Goal: Task Accomplishment & Management: Manage account settings

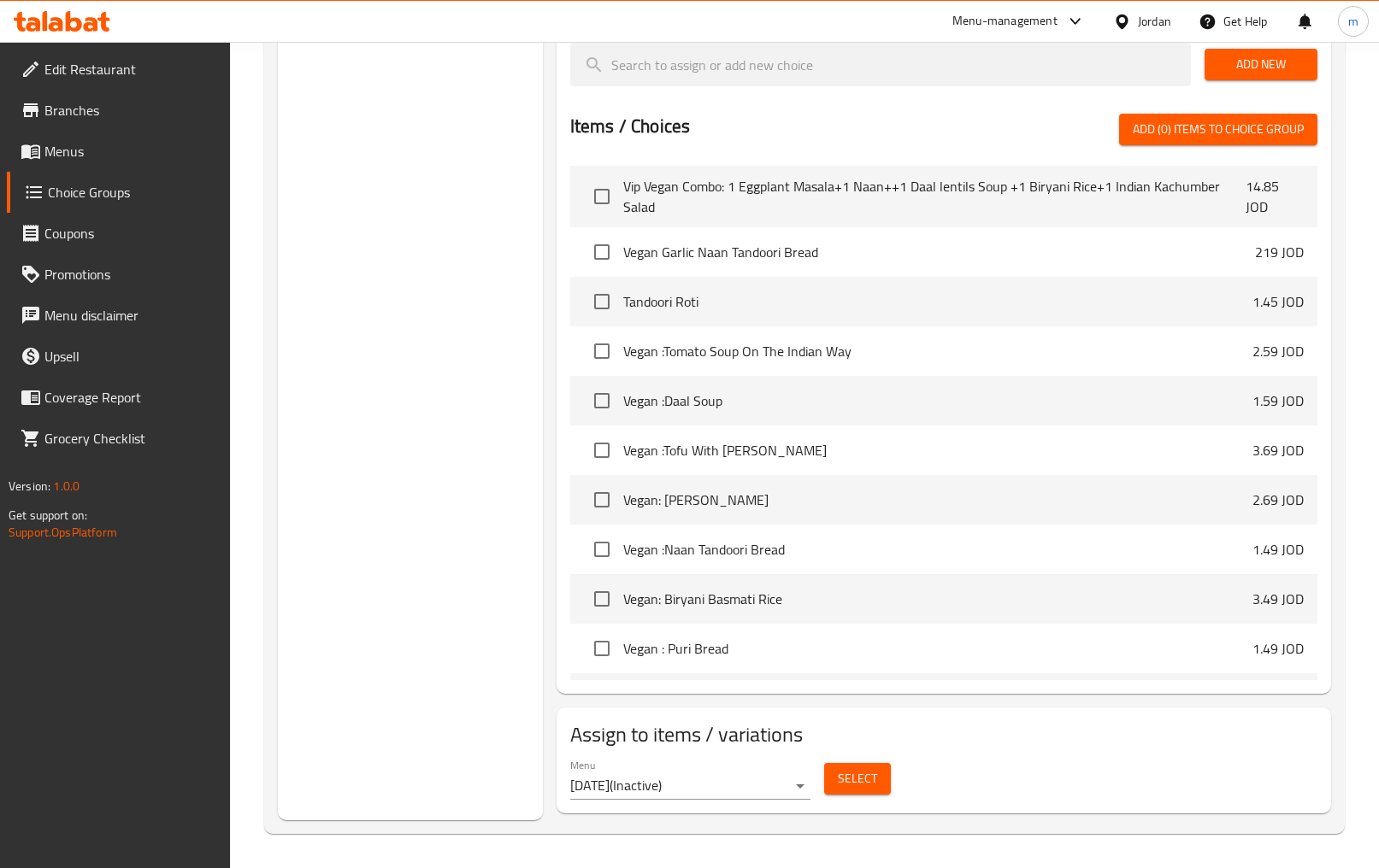
scroll to position [11228, 0]
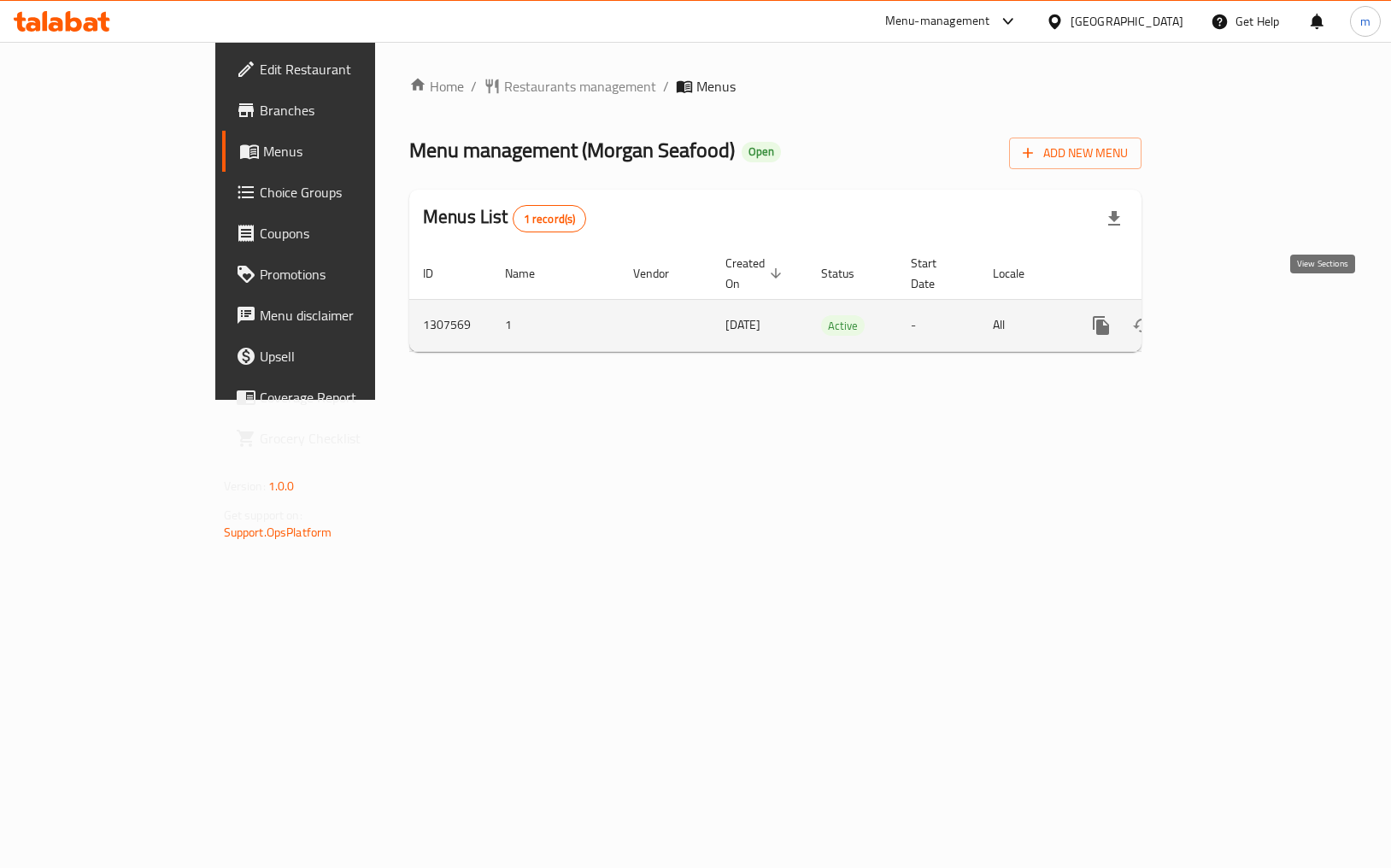
click at [1235, 315] on icon "enhanced table" at bounding box center [1225, 326] width 21 height 21
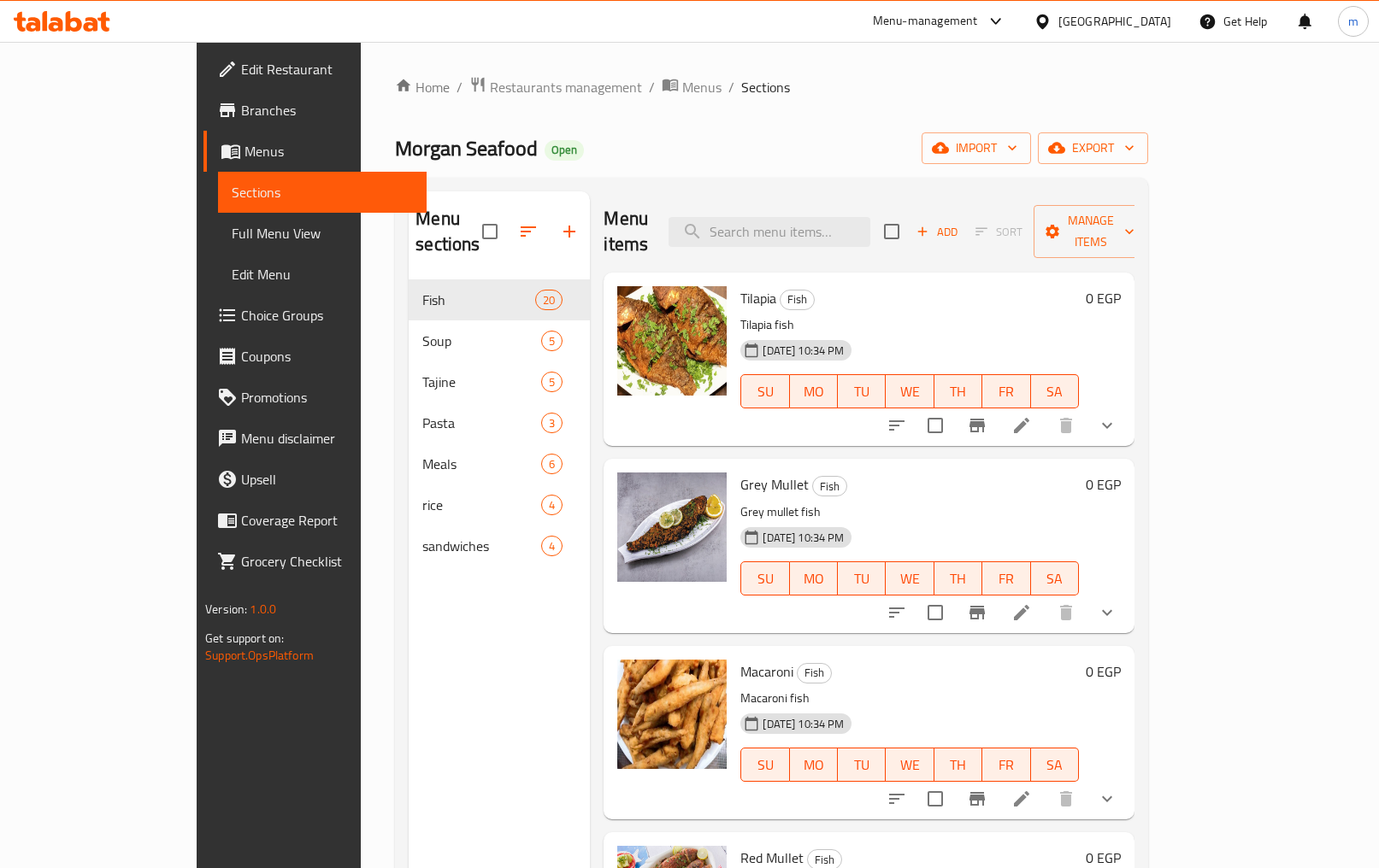
click at [241, 320] on span "Choice Groups" at bounding box center [327, 315] width 172 height 21
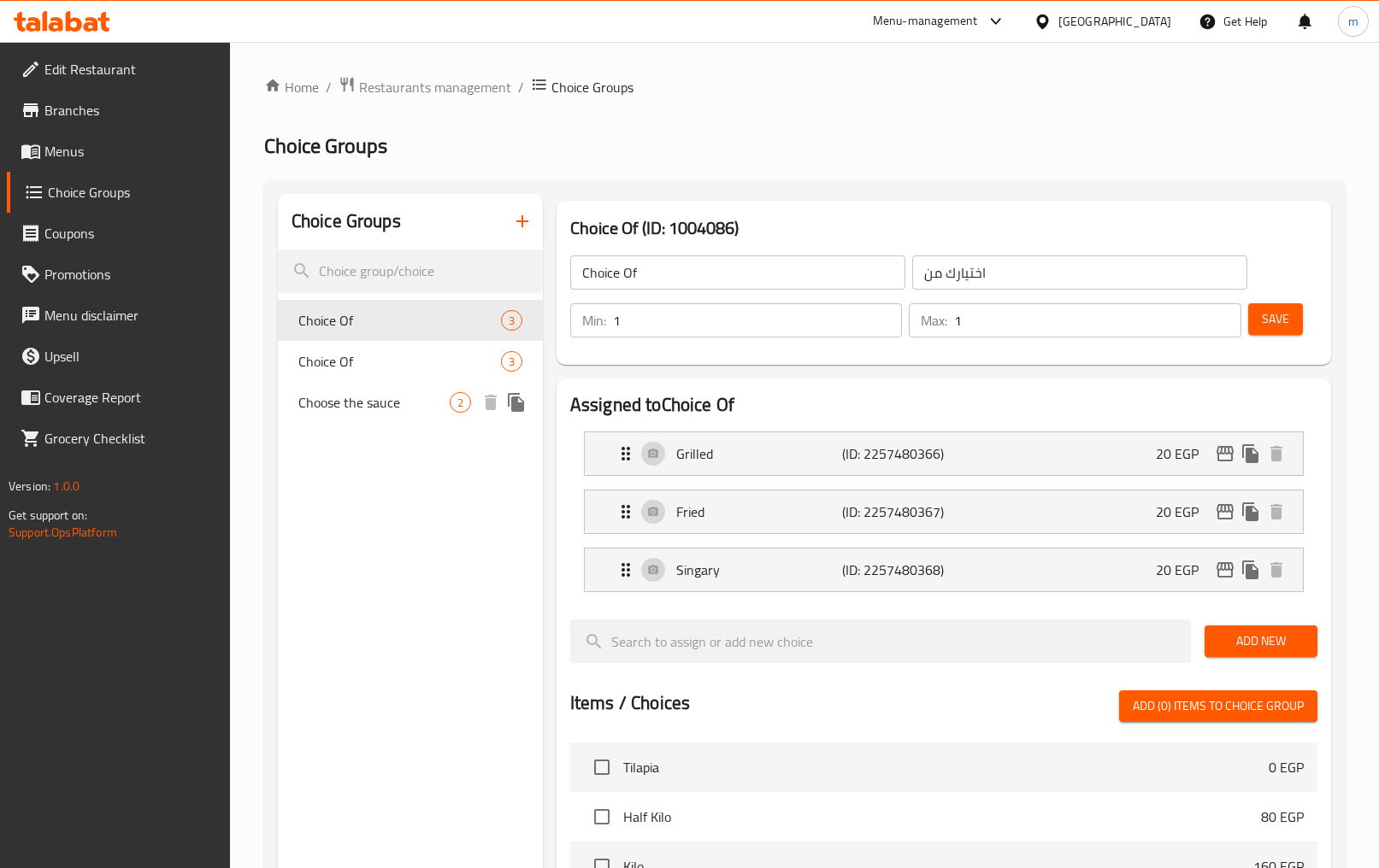
click at [419, 407] on span "Choose the sauce" at bounding box center [374, 403] width 151 height 21
type input "Choose the sauce"
type input "اختر الصوص"
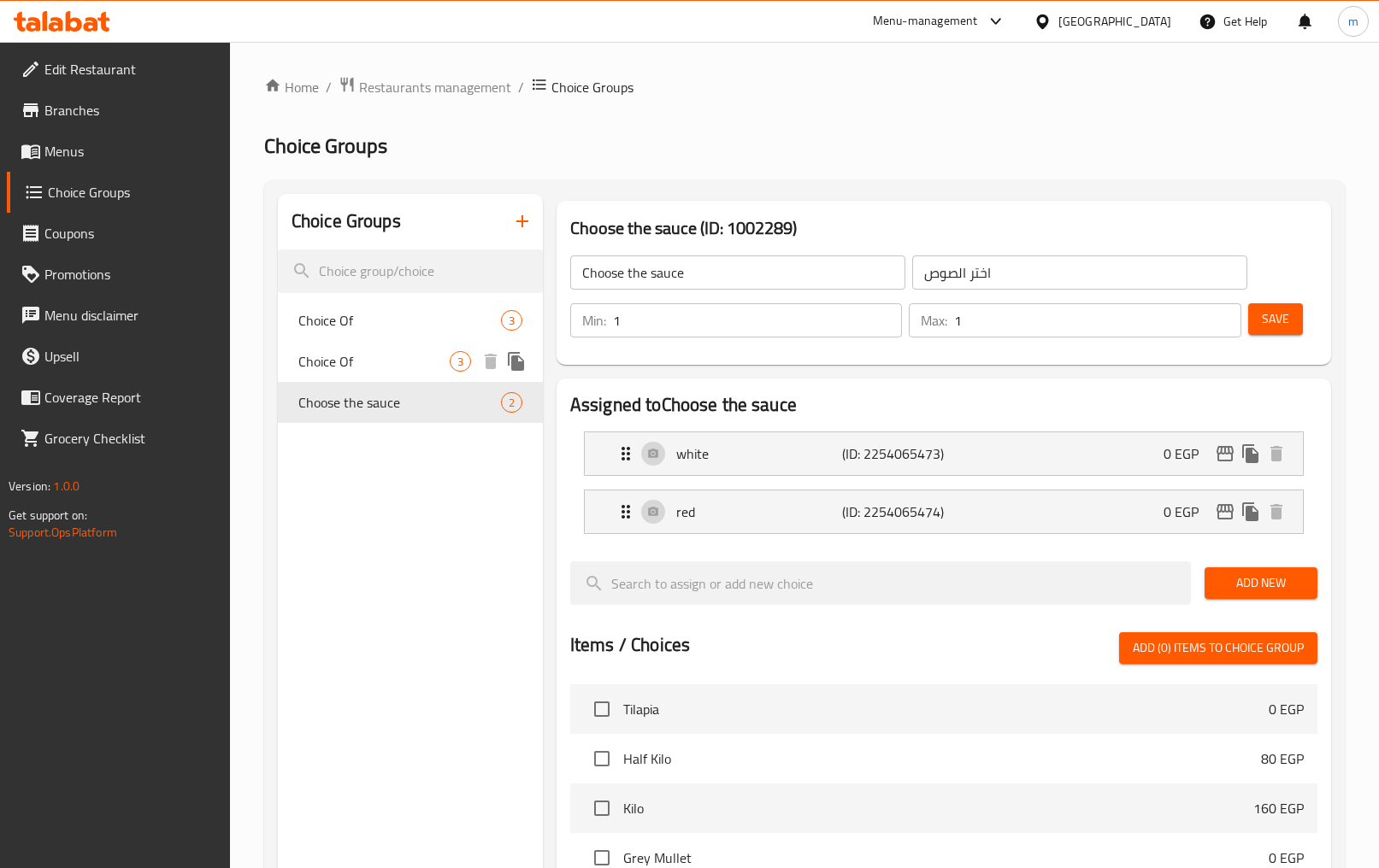
click at [407, 367] on span "Choice Of" at bounding box center [374, 362] width 151 height 21
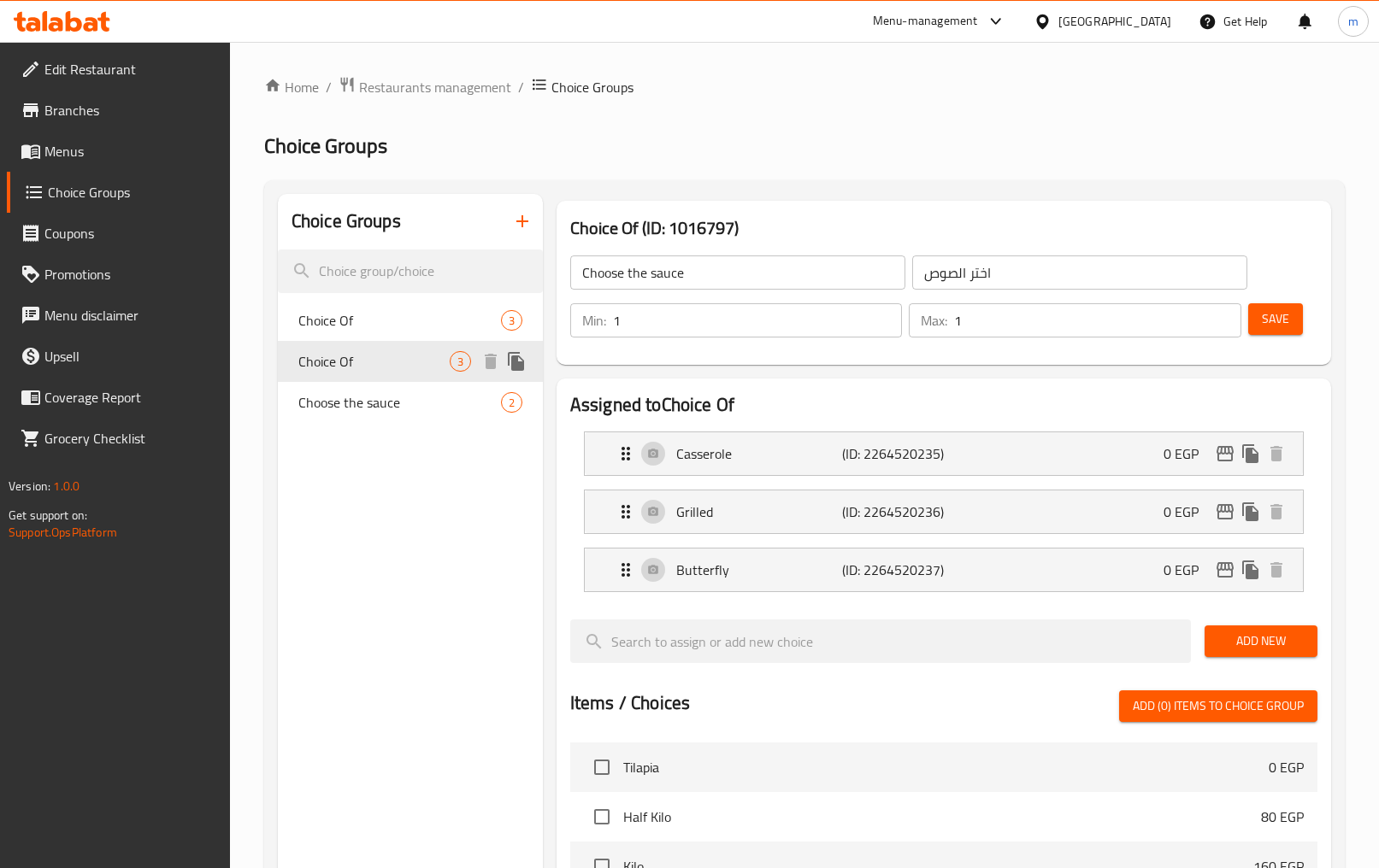
type input "Choice Of"
type input "اختيارك من"
click at [113, 183] on span "Choice Groups" at bounding box center [132, 193] width 168 height 21
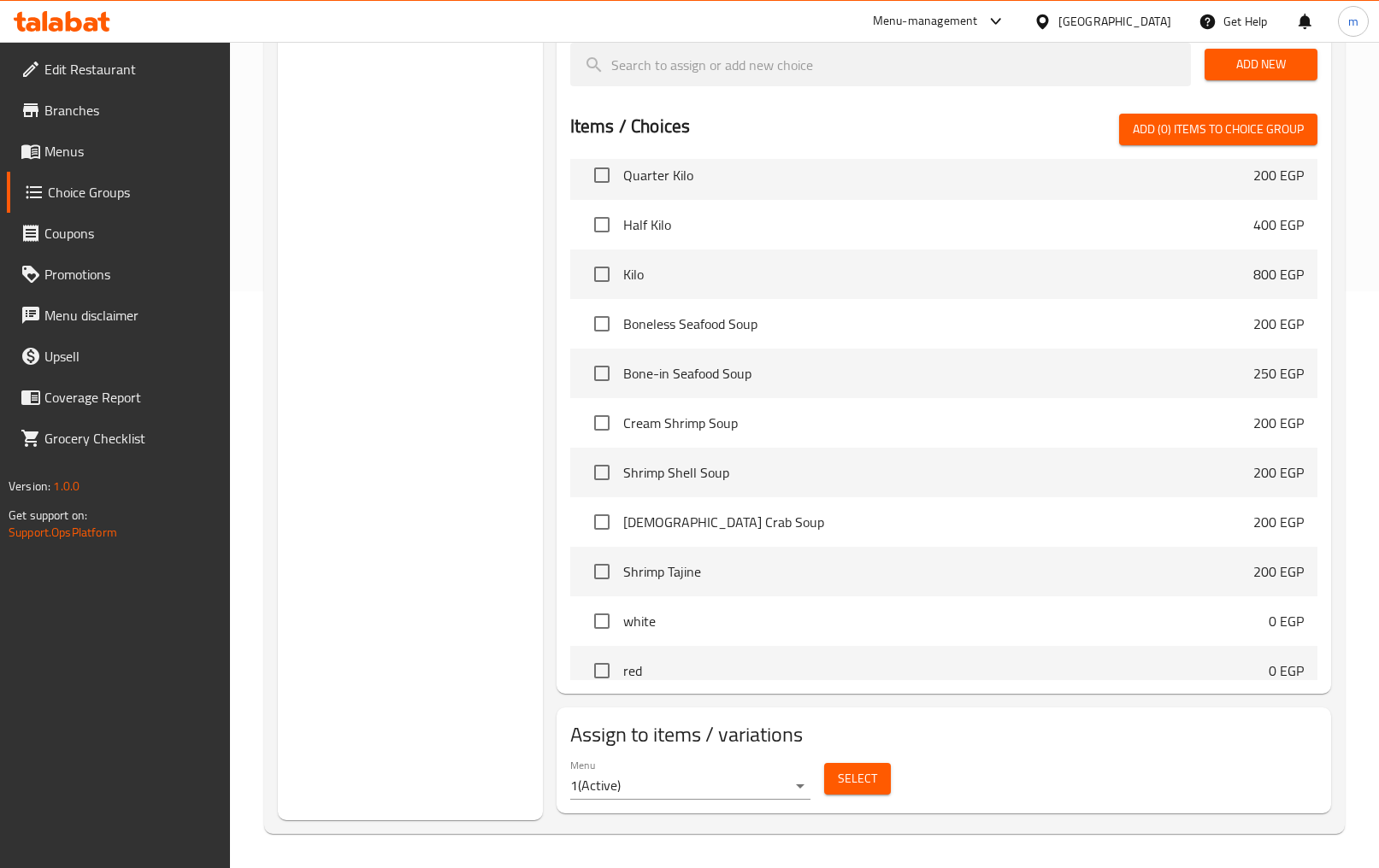
scroll to position [3930, 0]
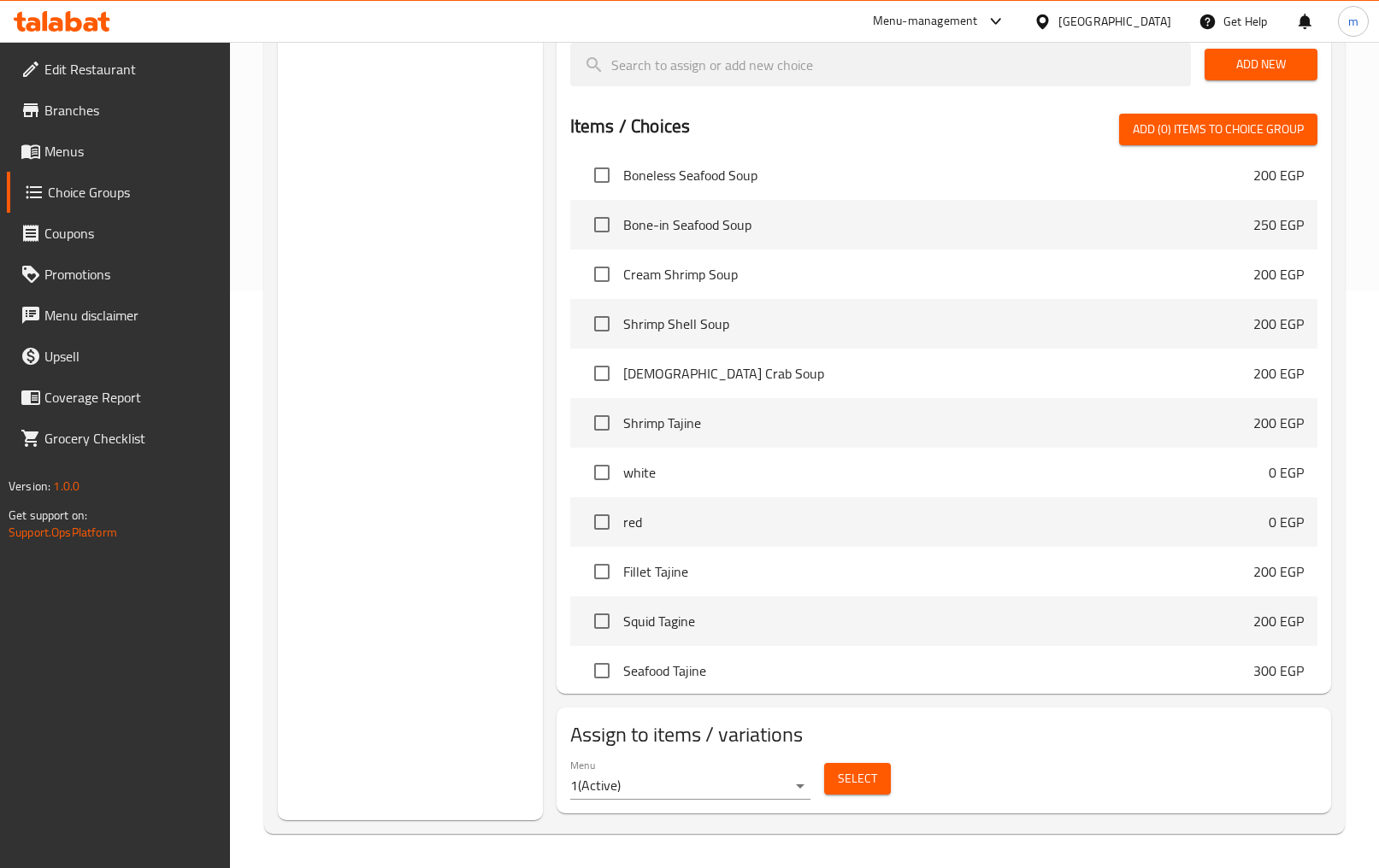
click at [848, 784] on span "Select" at bounding box center [857, 779] width 39 height 22
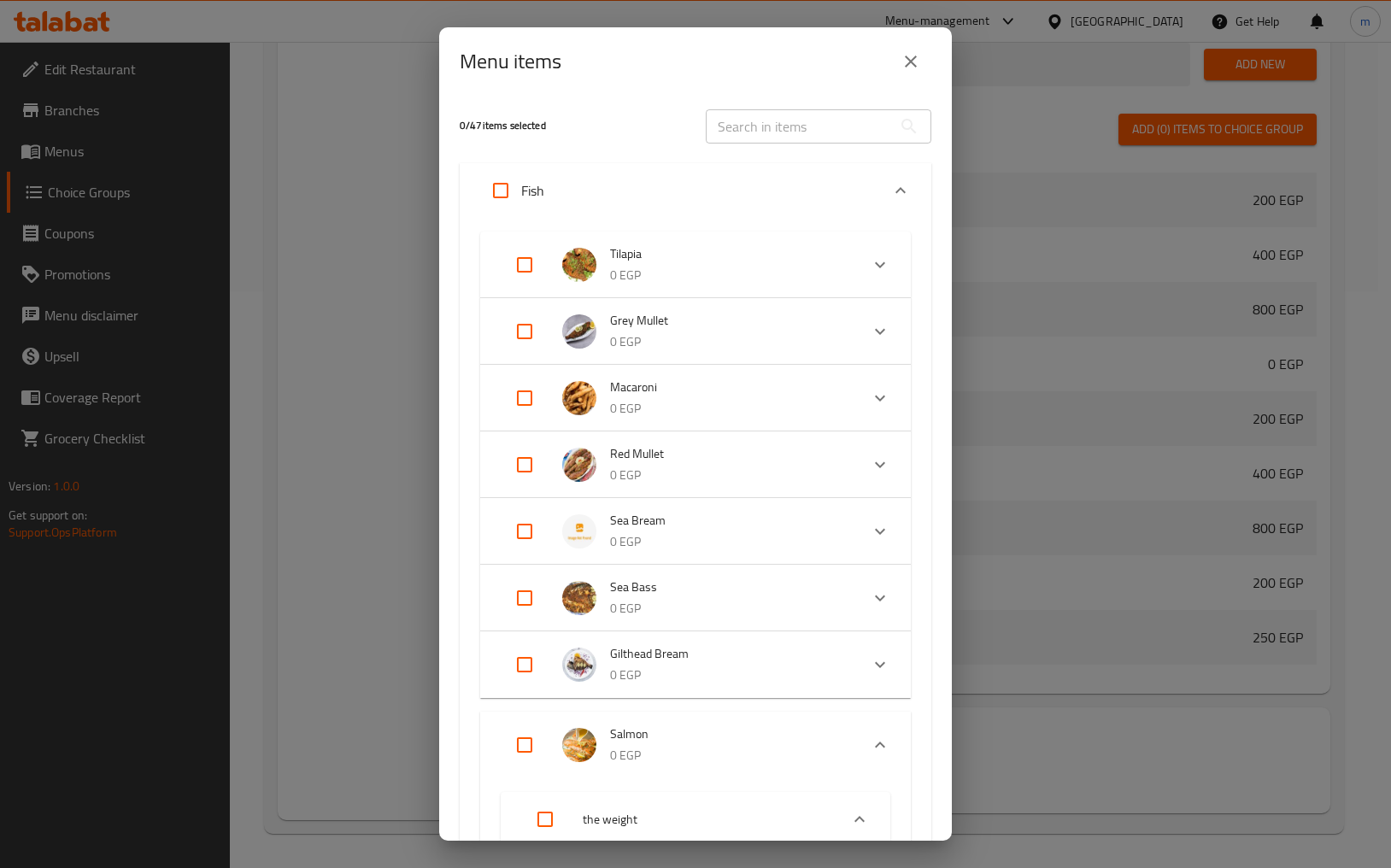
click at [785, 125] on input "text" at bounding box center [799, 126] width 187 height 34
click at [915, 68] on icon "close" at bounding box center [911, 62] width 21 height 21
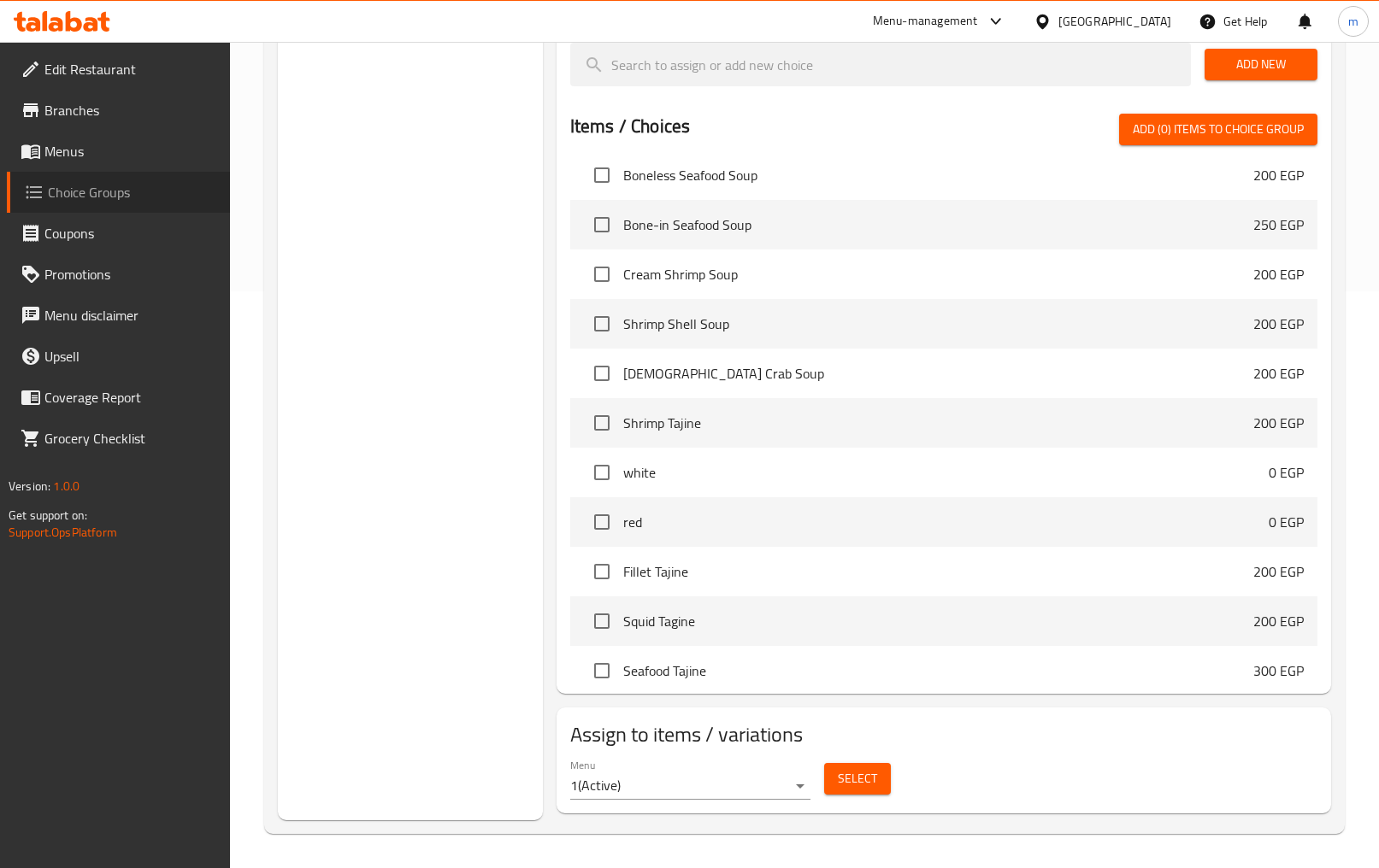
click at [127, 187] on span "Choice Groups" at bounding box center [132, 193] width 168 height 21
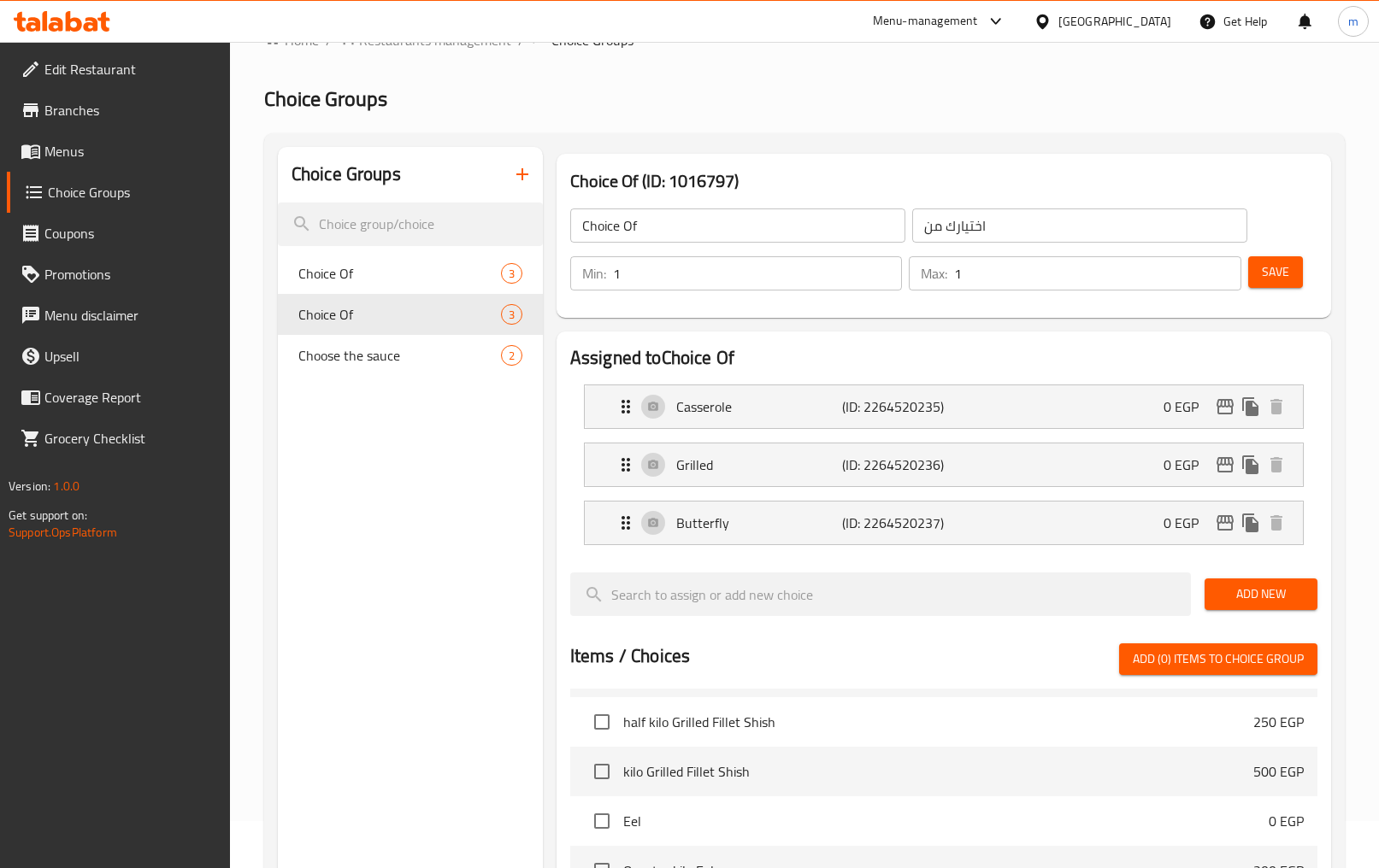
scroll to position [85, 0]
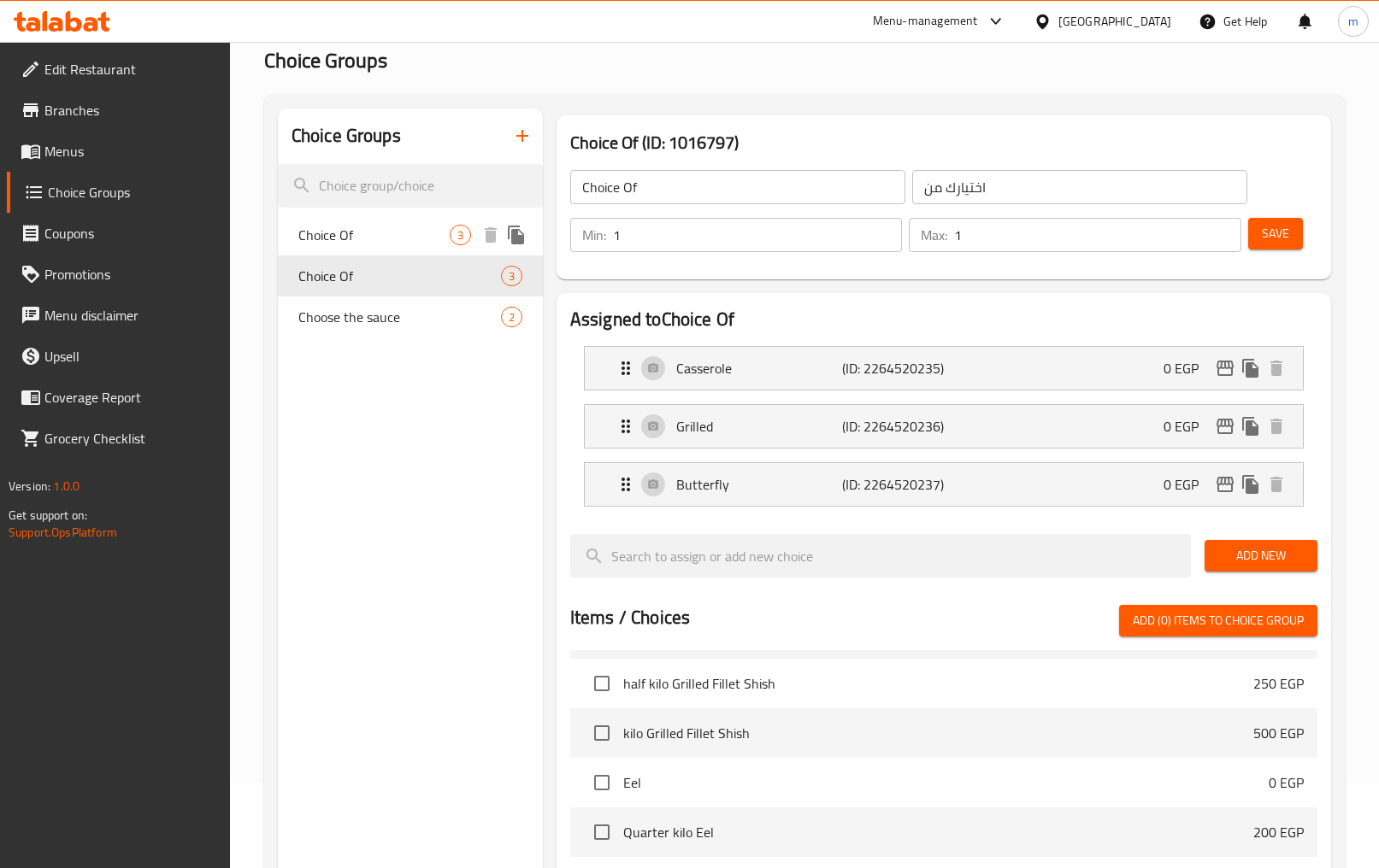
click at [466, 244] on div "Choice Of 3" at bounding box center [410, 234] width 265 height 41
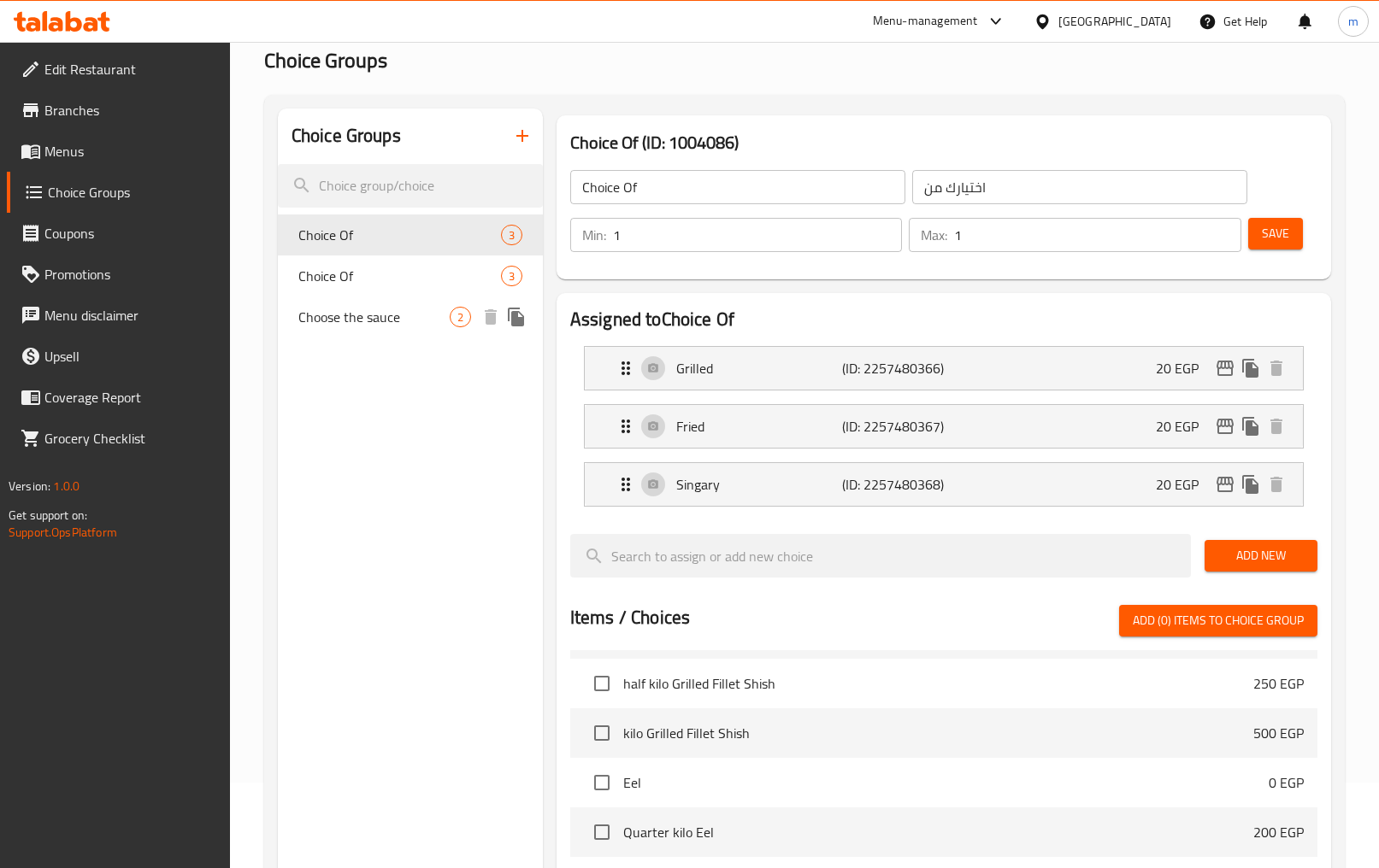
click at [354, 320] on span "Choose the sauce" at bounding box center [374, 317] width 151 height 21
type input "Choose the sauce"
type input "اختر الصوص"
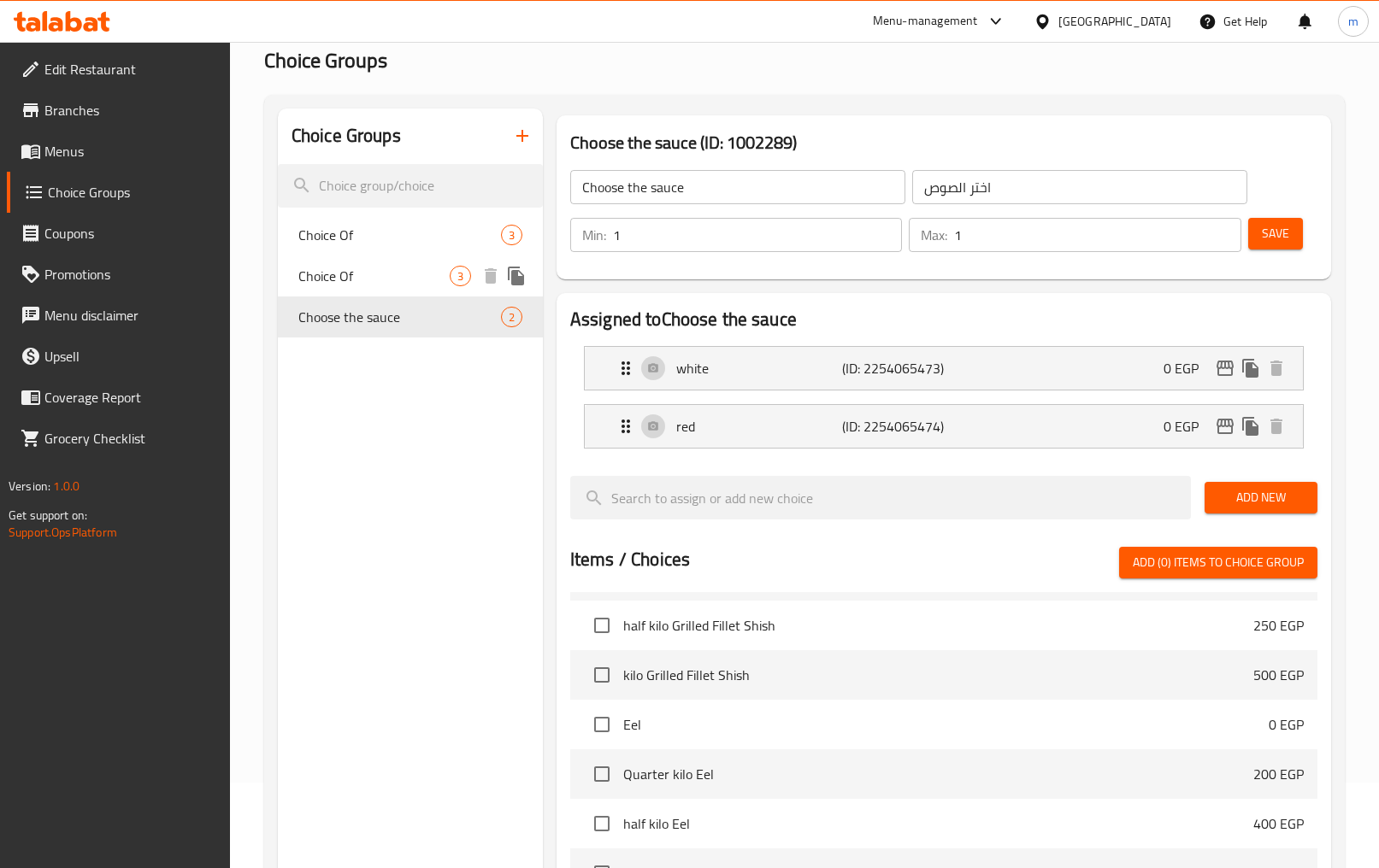
click at [397, 266] on span "Choice Of" at bounding box center [374, 276] width 151 height 21
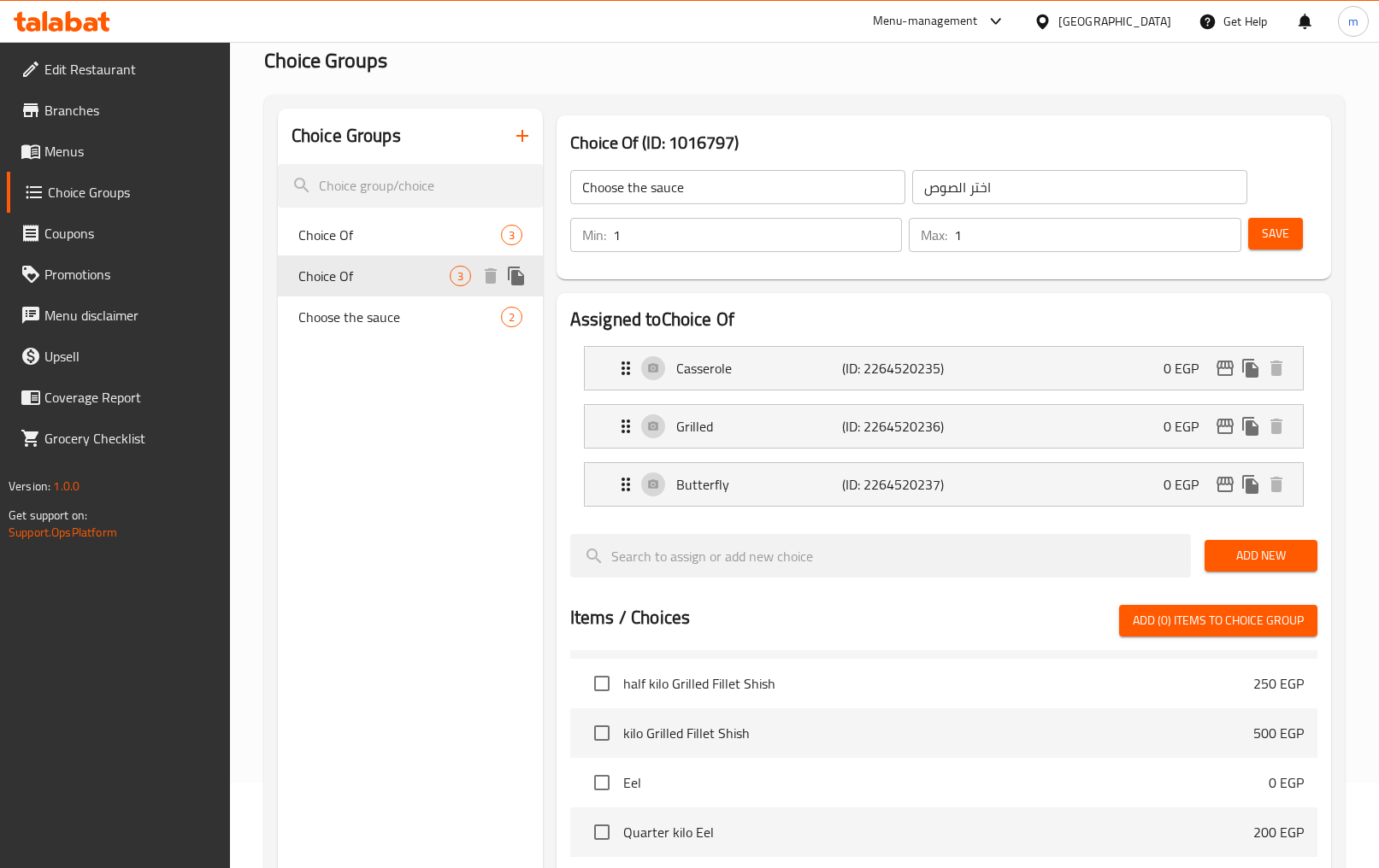
type input "Choice Of"
type input "اختيارك من"
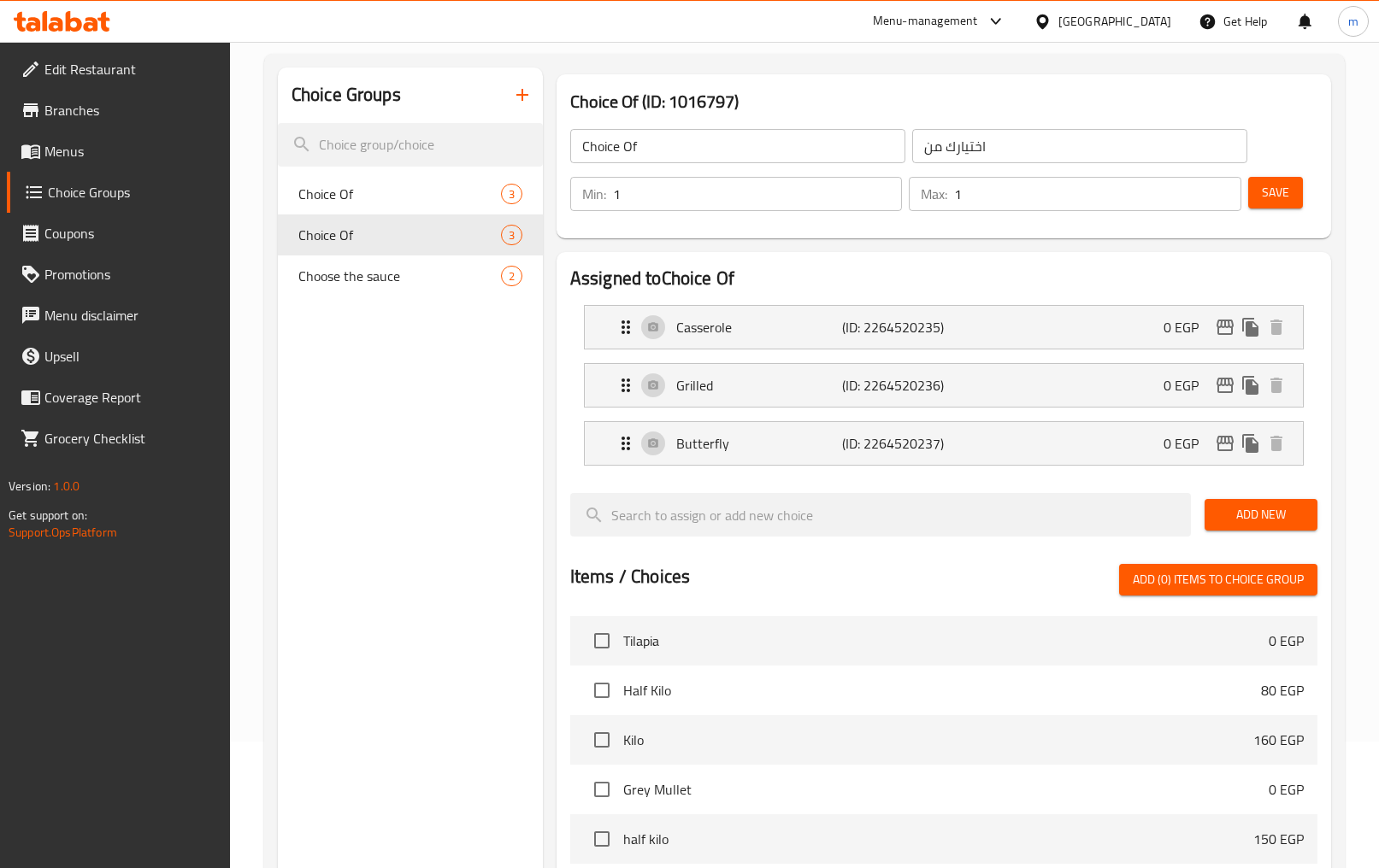
scroll to position [0, 0]
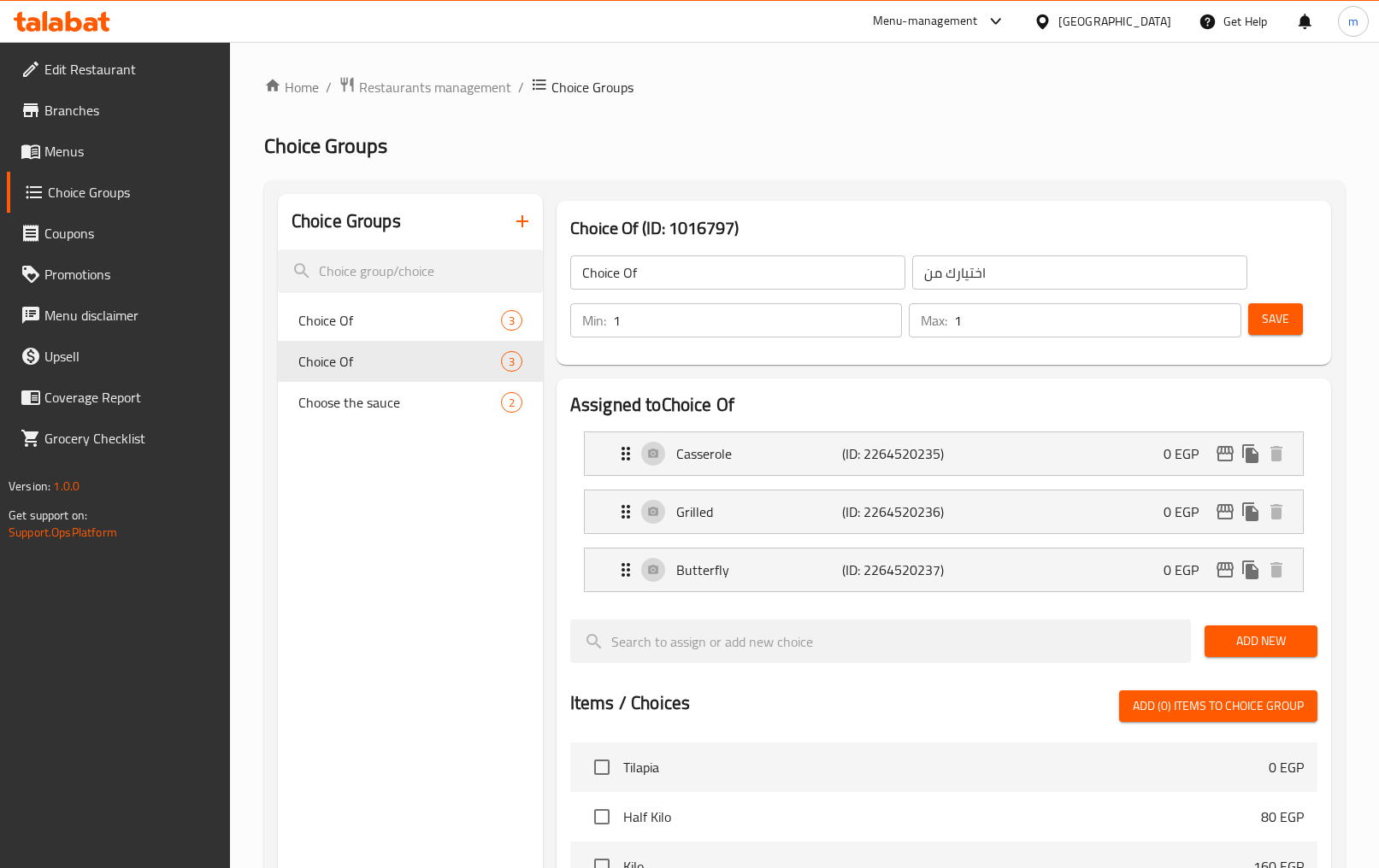
click at [139, 148] on span "Menus" at bounding box center [130, 151] width 172 height 21
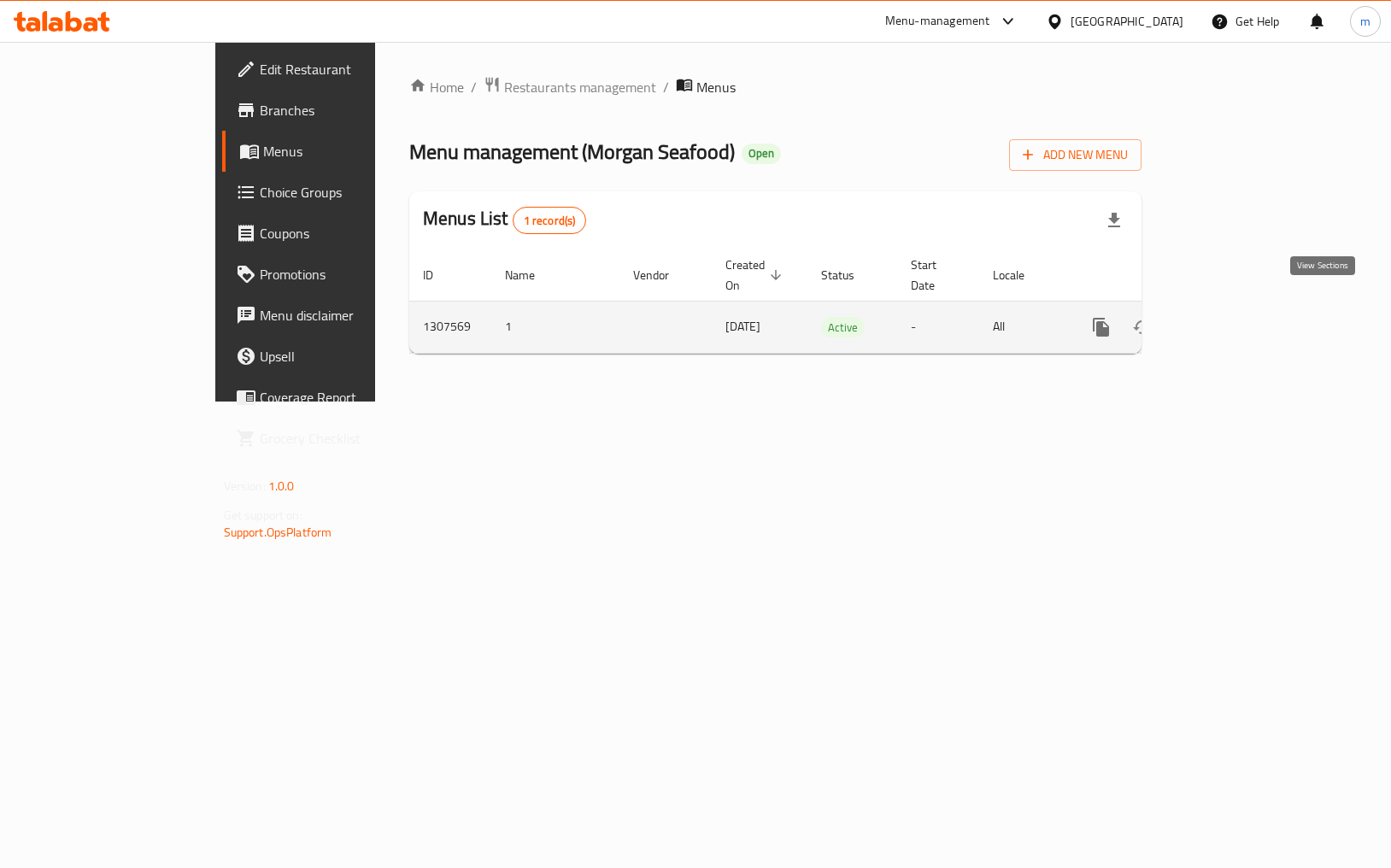
click at [1245, 308] on link "enhanced table" at bounding box center [1224, 326] width 41 height 41
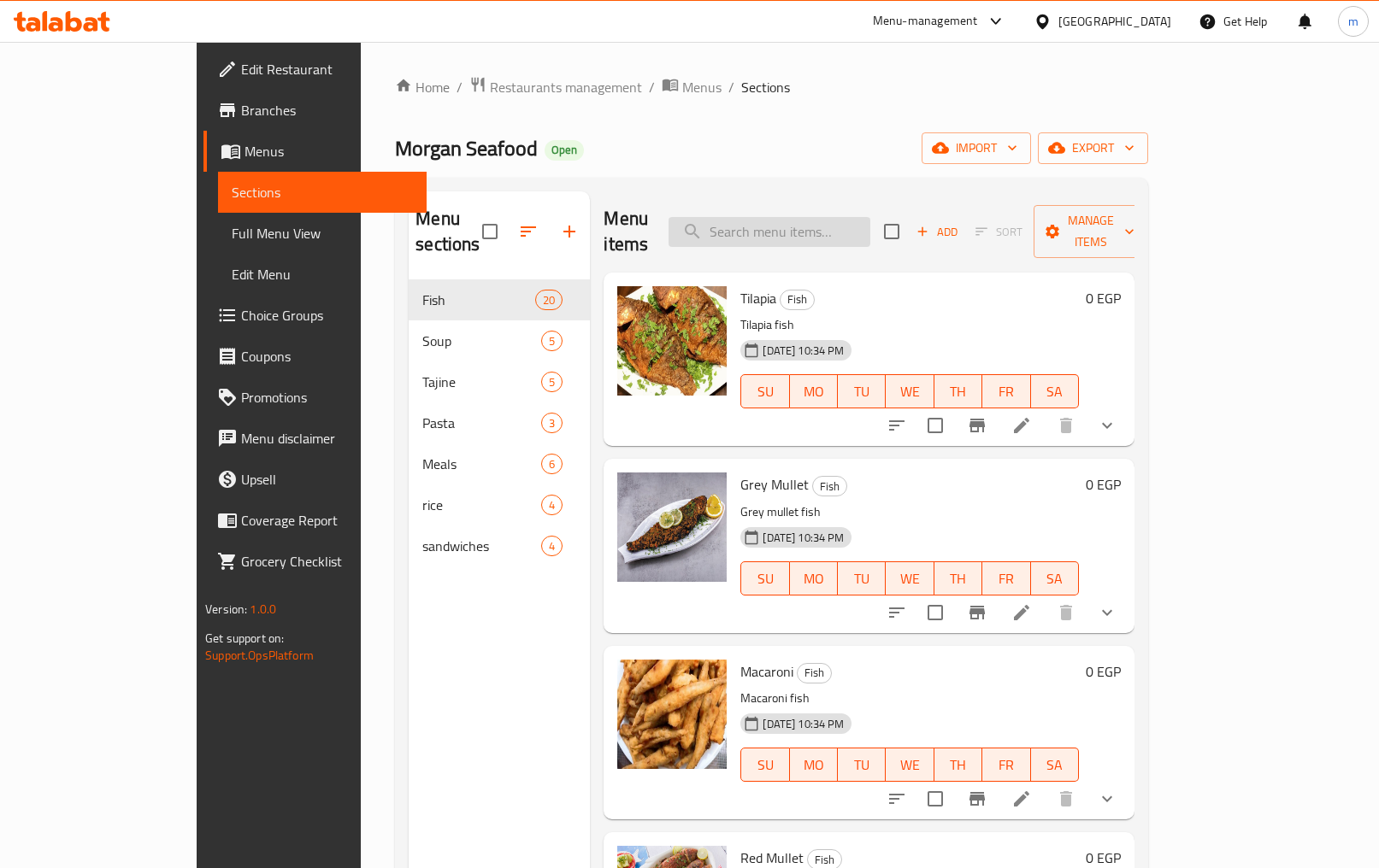
click at [836, 217] on input "search" at bounding box center [769, 232] width 201 height 30
type input "س"
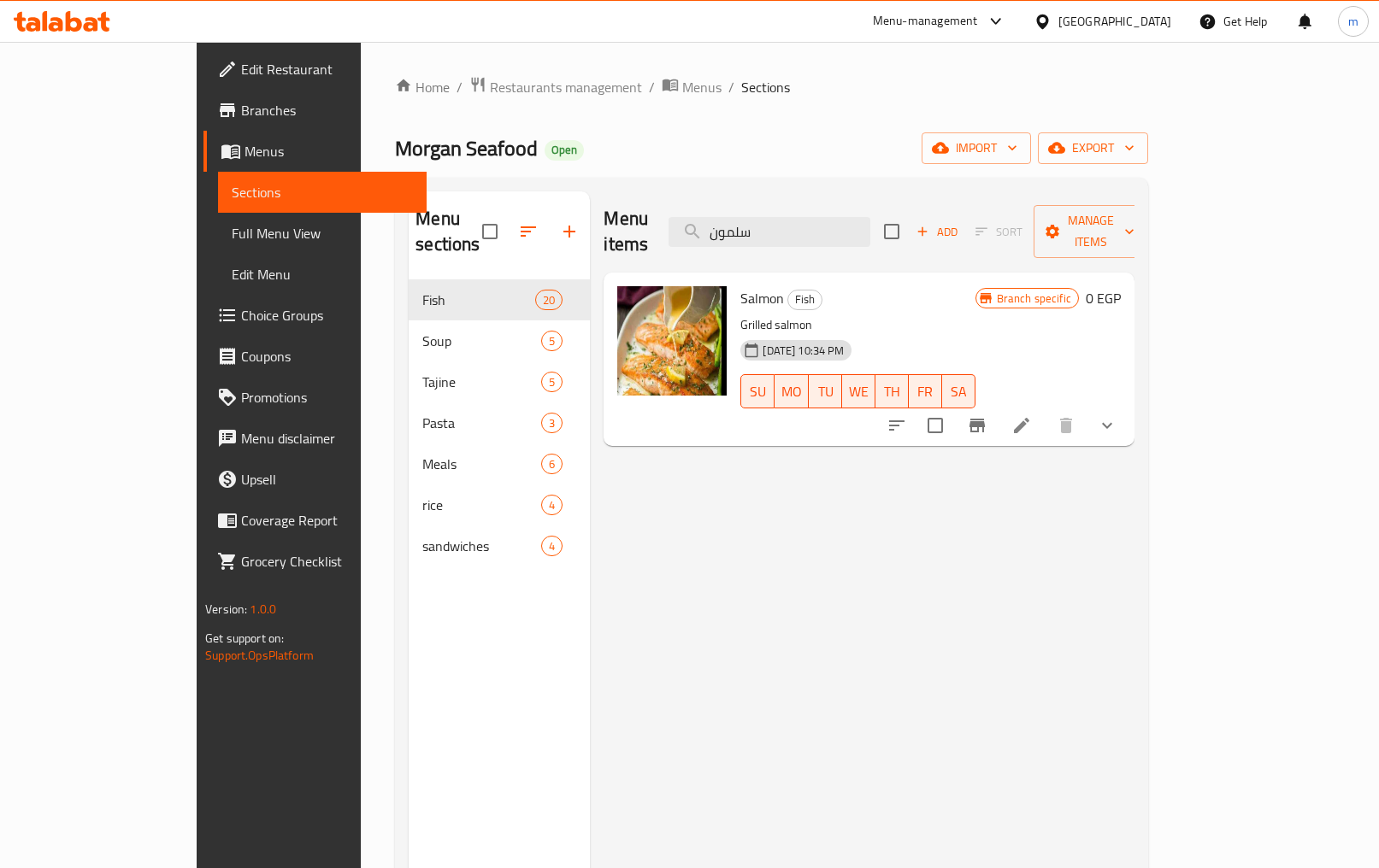
type input "سلمون"
click at [924, 314] on p "Grilled salmon" at bounding box center [857, 325] width 234 height 22
click at [1032, 415] on icon at bounding box center [1021, 425] width 21 height 21
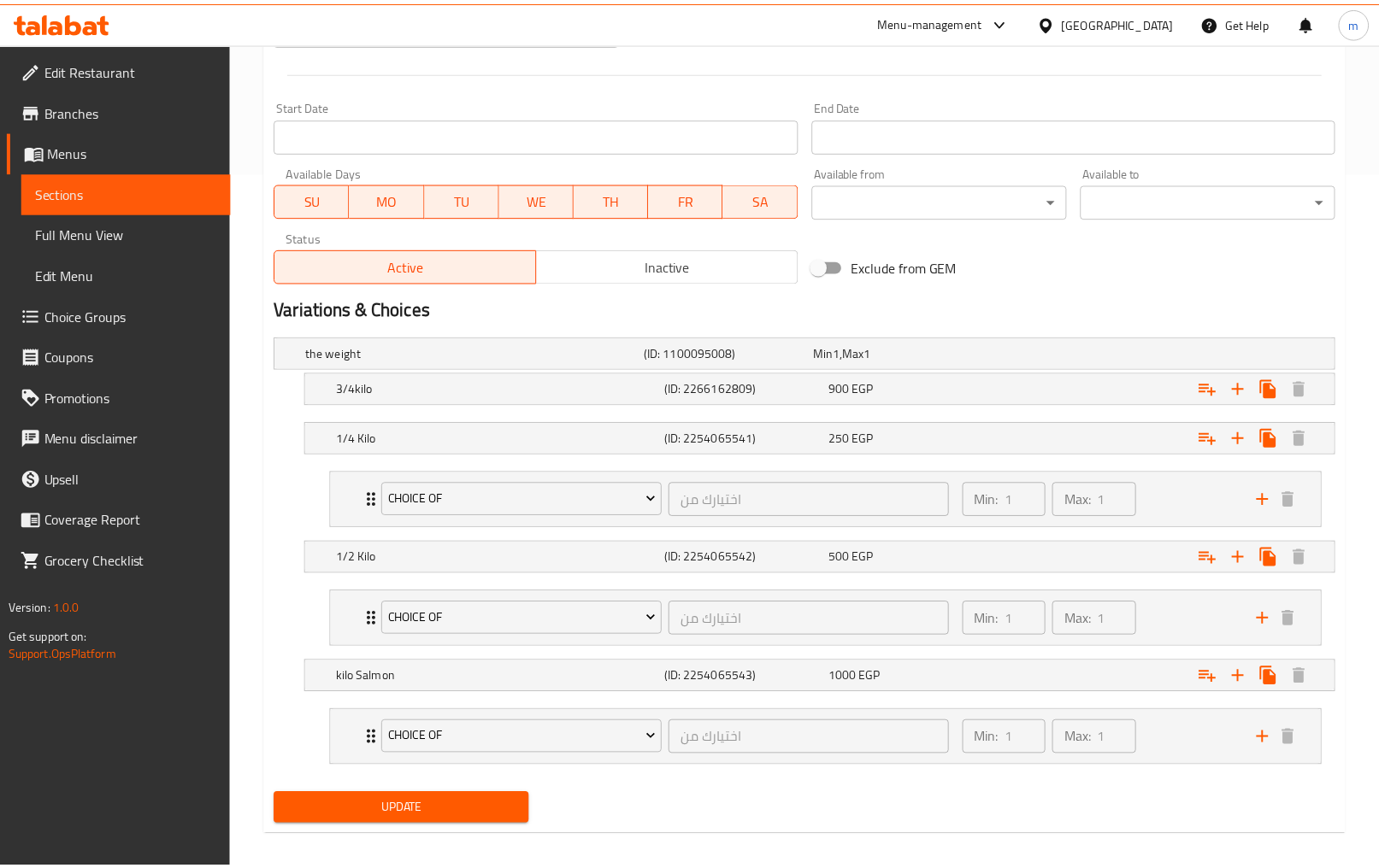
scroll to position [712, 0]
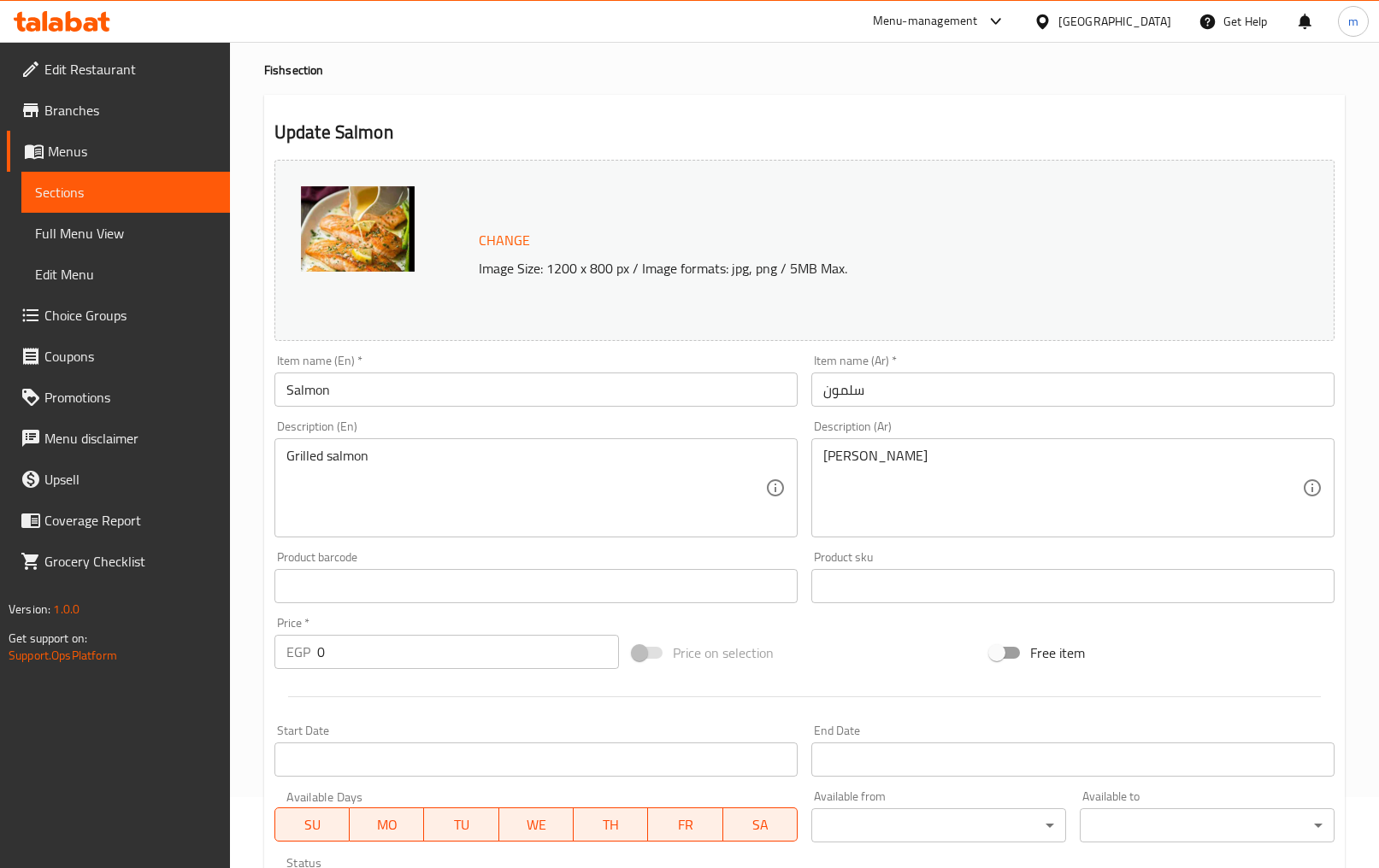
scroll to position [0, 0]
